Goal: Transaction & Acquisition: Download file/media

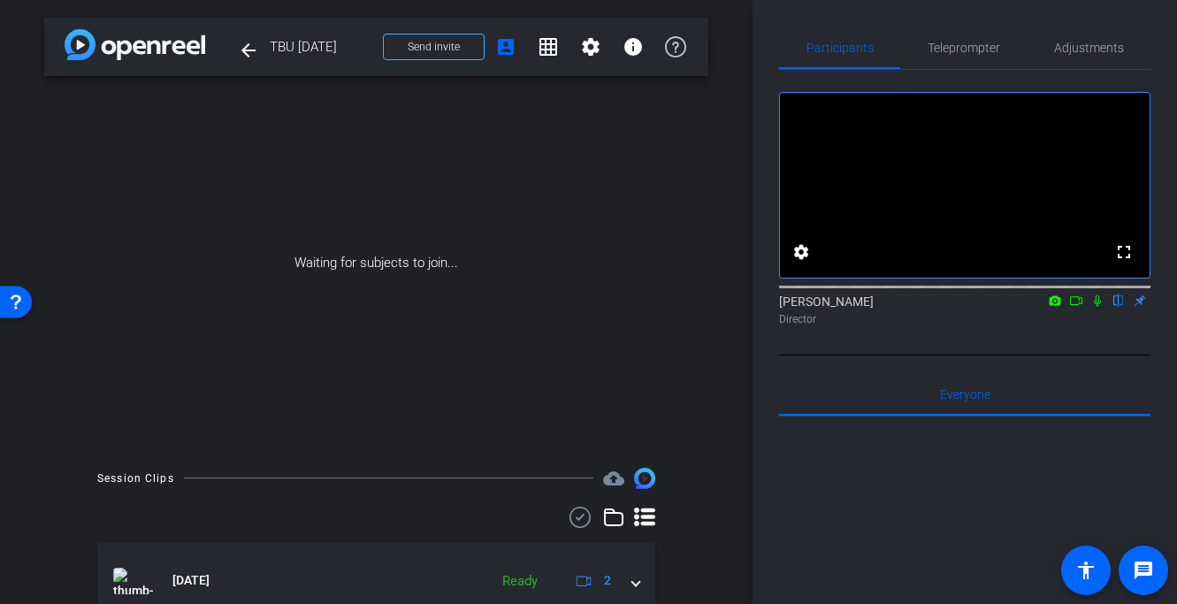
scroll to position [79, 0]
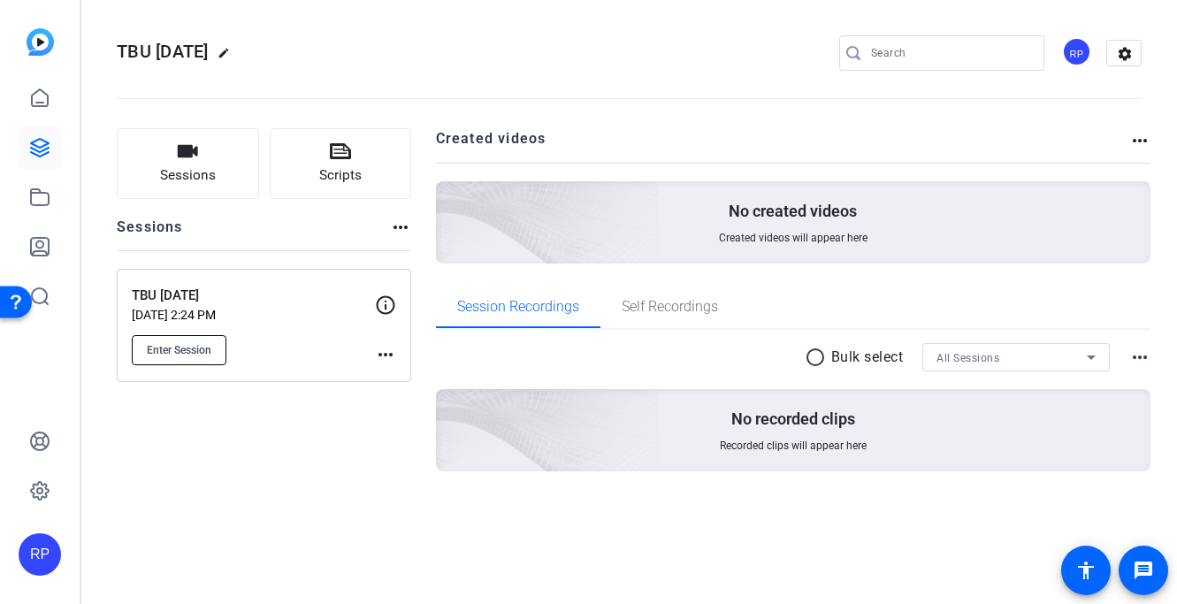
click at [215, 344] on button "Enter Session" at bounding box center [179, 350] width 95 height 30
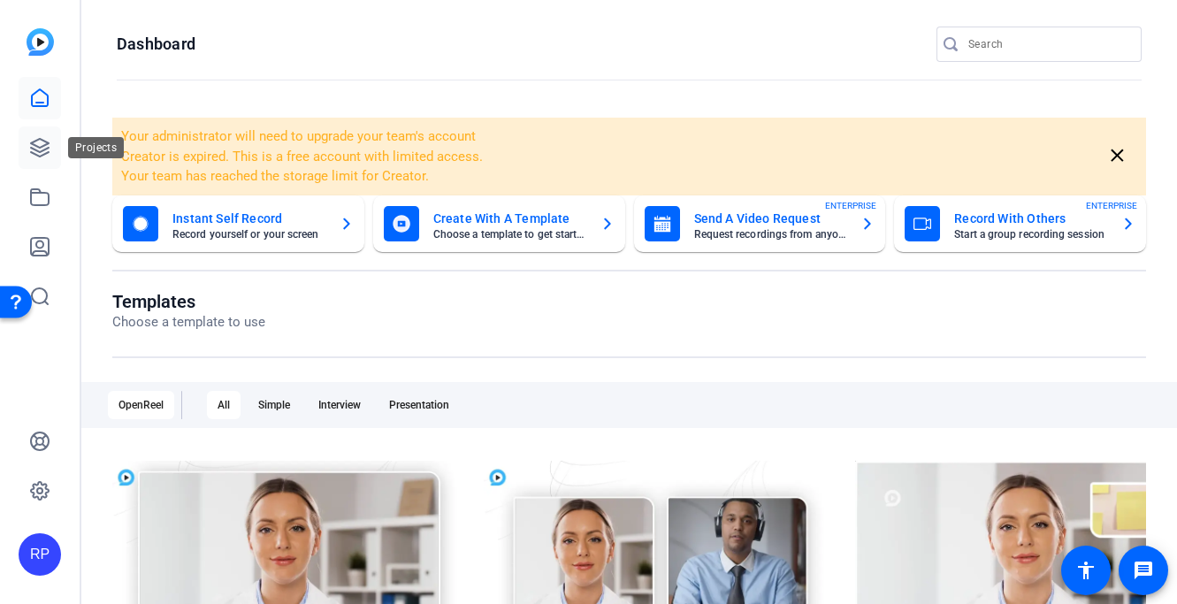
click at [29, 146] on icon at bounding box center [39, 147] width 21 height 21
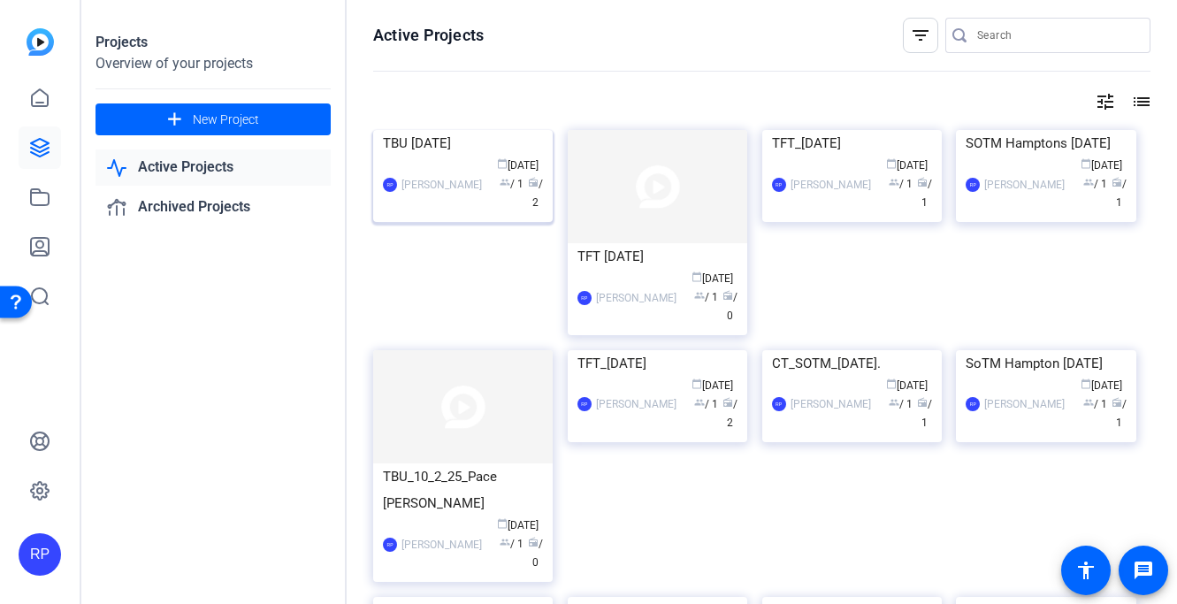
click at [465, 130] on img at bounding box center [462, 130] width 179 height 0
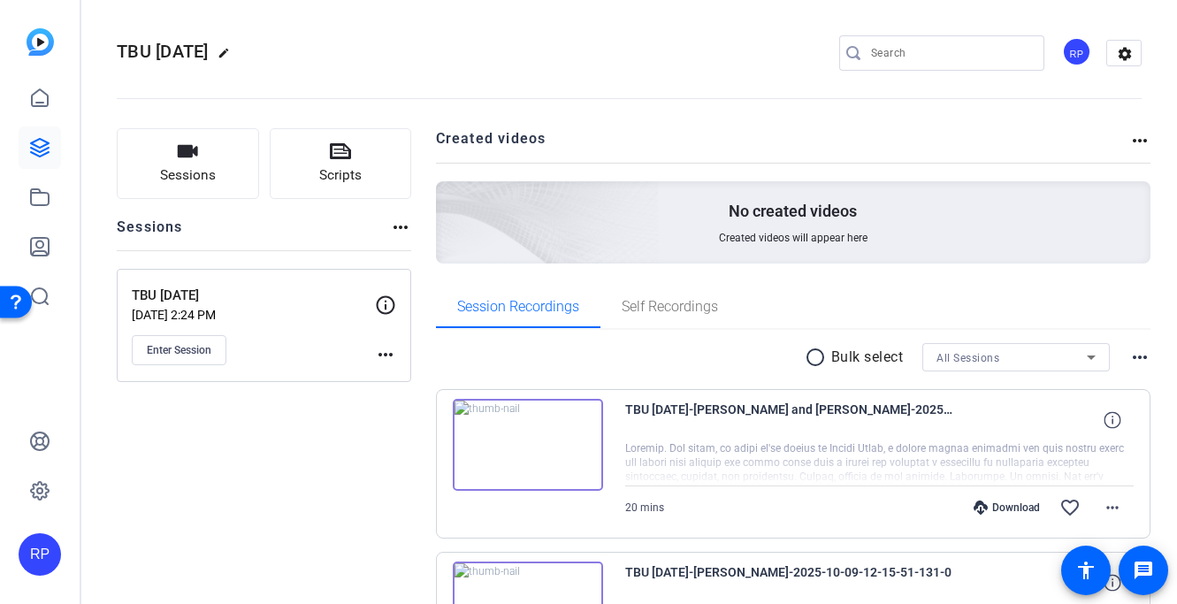
scroll to position [176, 0]
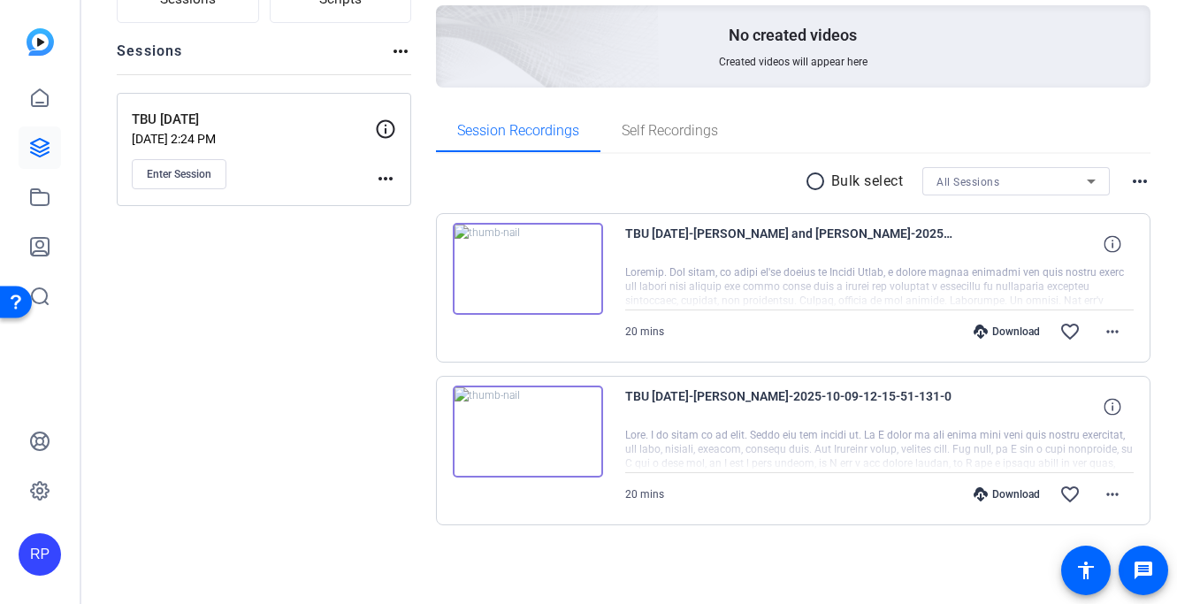
click at [1031, 491] on div "Download" at bounding box center [1007, 494] width 84 height 14
click at [902, 454] on div at bounding box center [879, 450] width 509 height 44
click at [1104, 490] on mat-icon "more_horiz" at bounding box center [1112, 494] width 21 height 21
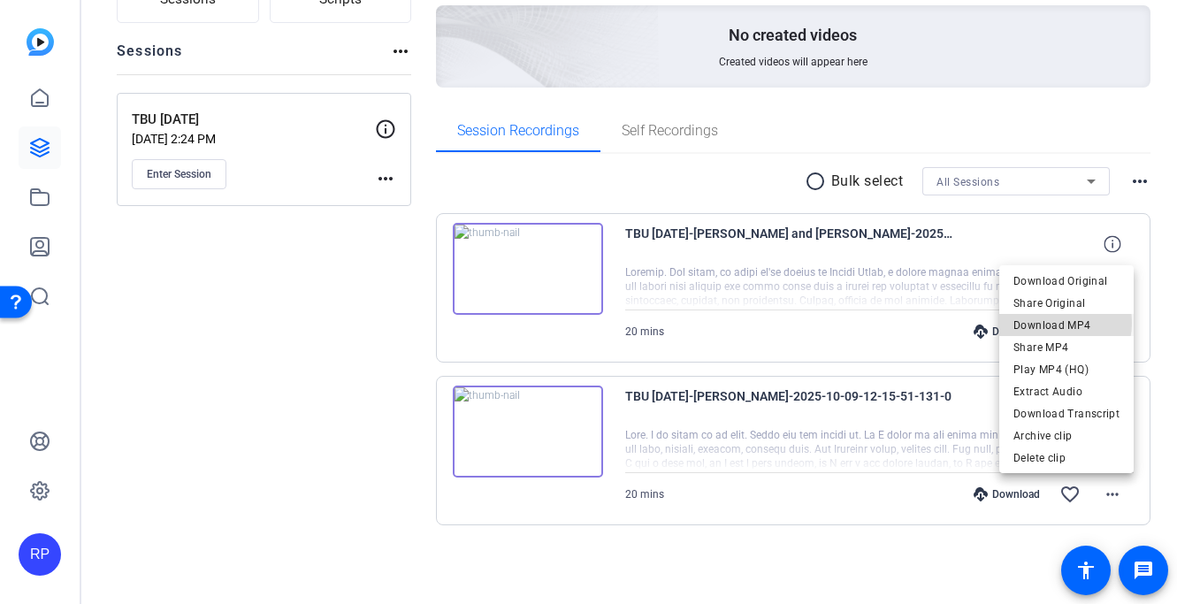
click at [1050, 323] on span "Download MP4" at bounding box center [1066, 325] width 106 height 21
